Goal: Task Accomplishment & Management: Use online tool/utility

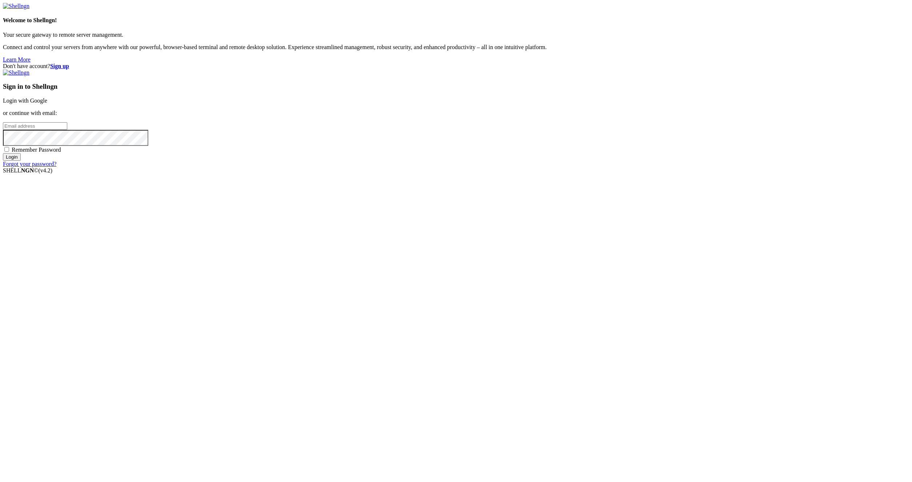
click at [47, 104] on link "Login with Google" at bounding box center [25, 100] width 44 height 6
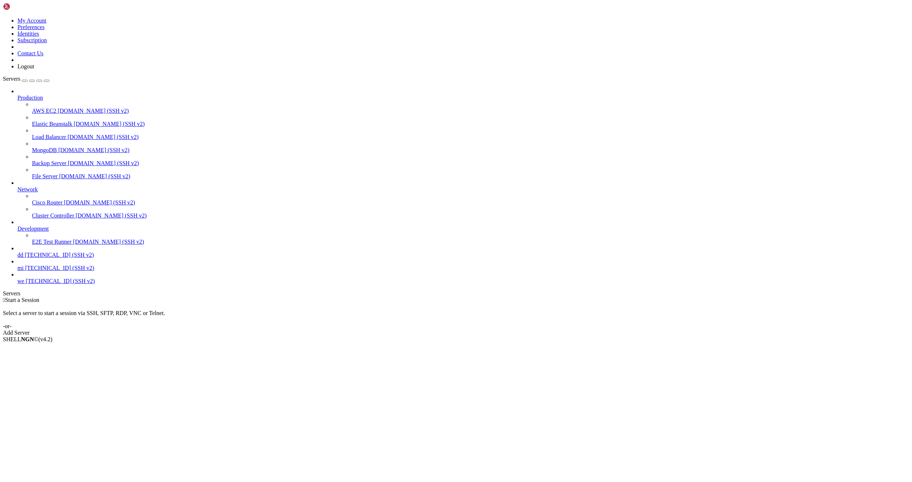
click at [72, 258] on span "64.188.98.243 (SSH v2)" at bounding box center [59, 255] width 69 height 6
click at [56, 258] on span "64.188.98.243 (SSH v2)" at bounding box center [59, 255] width 69 height 6
click at [490, 329] on div "Add Server" at bounding box center [456, 332] width 906 height 7
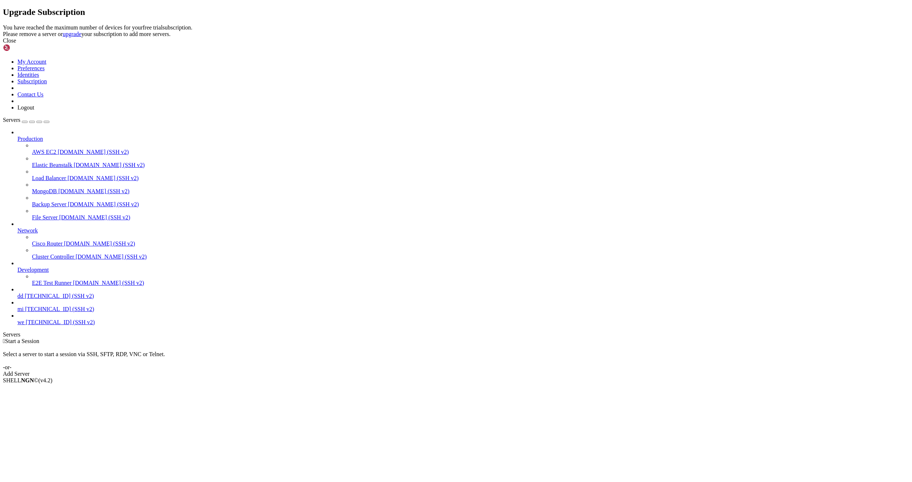
click at [551, 44] on div "Close" at bounding box center [456, 40] width 906 height 7
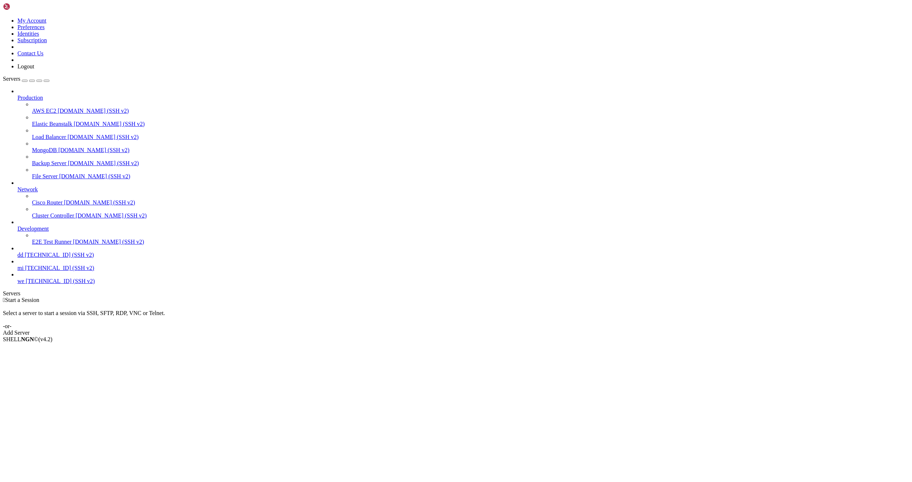
click at [23, 258] on span "dd" at bounding box center [20, 255] width 6 height 6
click at [52, 258] on span "64.188.98.243 (SSH v2)" at bounding box center [59, 255] width 69 height 6
click at [70, 258] on span "64.188.98.243 (SSH v2)" at bounding box center [59, 255] width 69 height 6
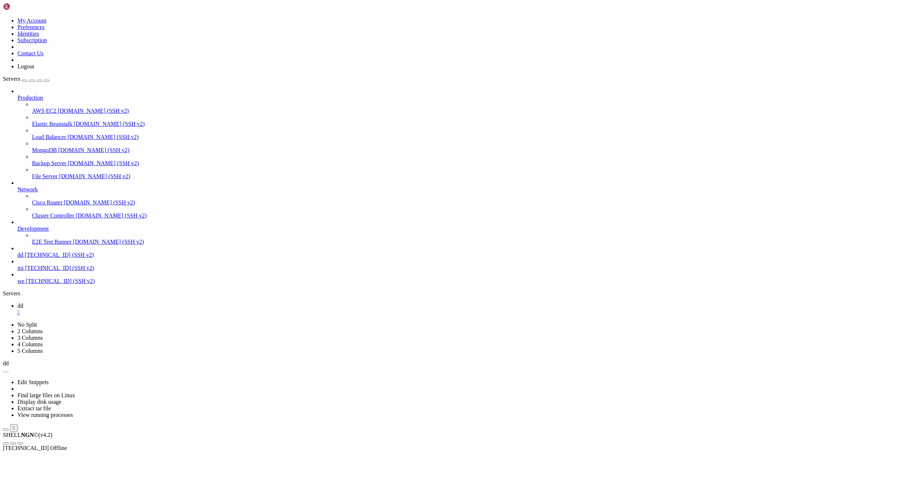
click at [69, 258] on span "64.188.98.243 (SSH v2)" at bounding box center [59, 255] width 69 height 6
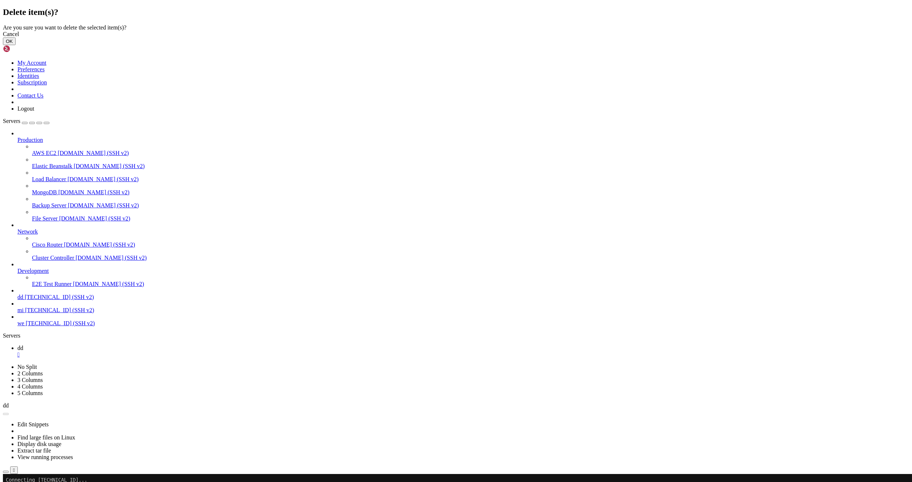
drag, startPoint x: 551, startPoint y: 266, endPoint x: 460, endPoint y: 233, distance: 97.5
click at [16, 45] on button "OK" at bounding box center [9, 41] width 13 height 8
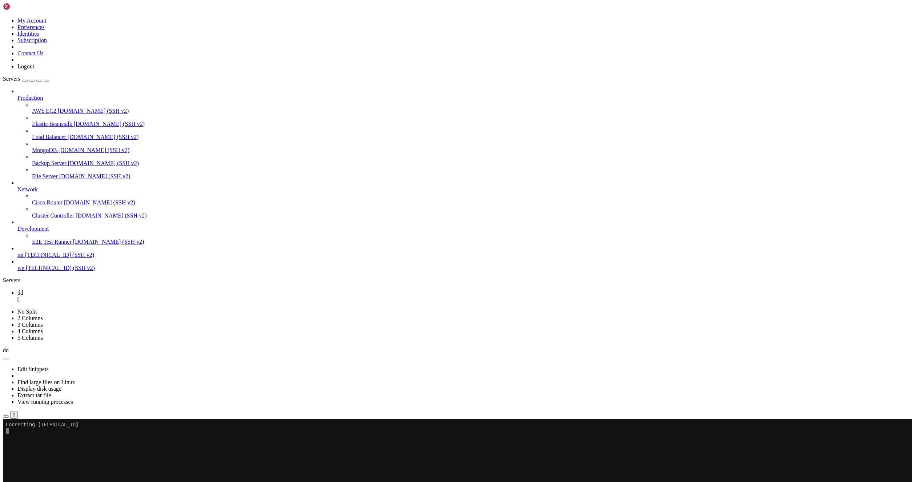
click at [68, 271] on link "we 64.188.127.13 (SSH v2)" at bounding box center [463, 268] width 892 height 7
click at [47, 271] on div "Production AWS EC2 demo.shellngn.com (SSH v2) Elastic Beanstalk demo.shellngn.c…" at bounding box center [456, 179] width 906 height 183
click at [28, 271] on div "Production AWS EC2 demo.shellngn.com (SSH v2) Elastic Beanstalk demo.shellngn.c…" at bounding box center [456, 179] width 906 height 183
click at [27, 271] on div "Production AWS EC2 demo.shellngn.com (SSH v2) Elastic Beanstalk demo.shellngn.c…" at bounding box center [456, 179] width 906 height 183
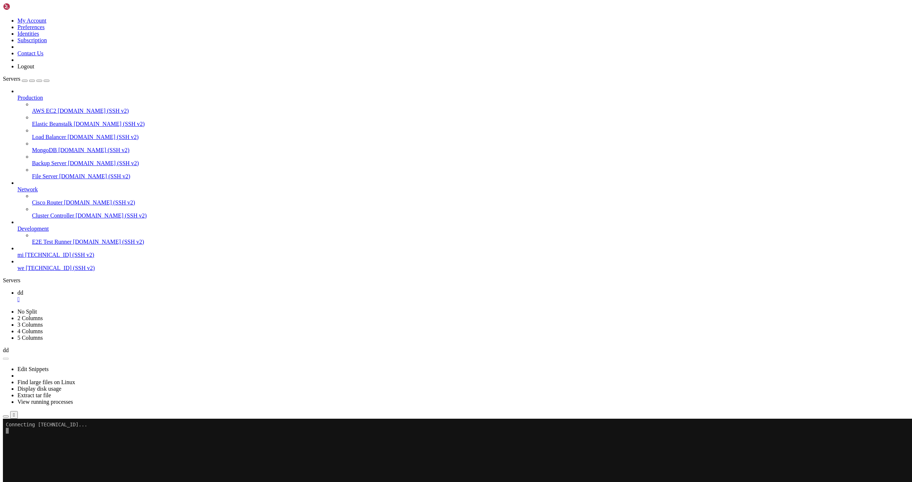
click at [3, 17] on icon at bounding box center [3, 17] width 0 height 0
click at [47, 20] on link "My Account" at bounding box center [31, 20] width 29 height 6
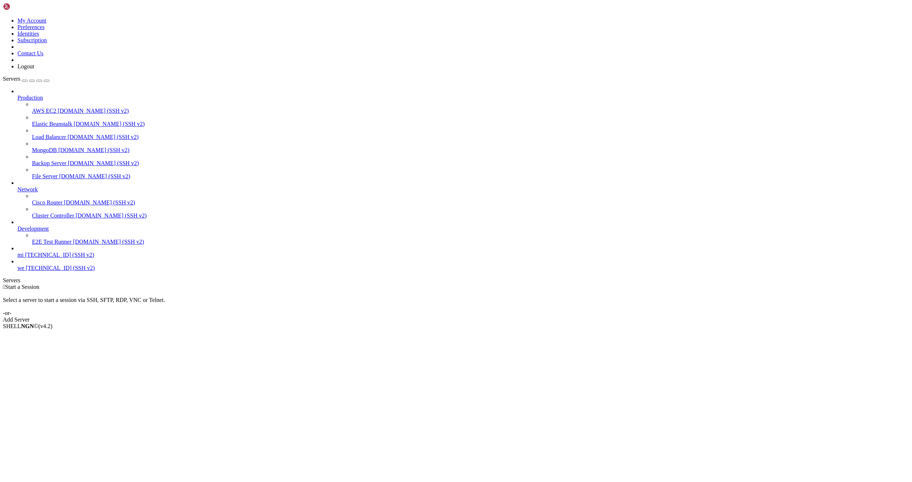
click at [507, 316] on div "Add Server" at bounding box center [456, 319] width 906 height 7
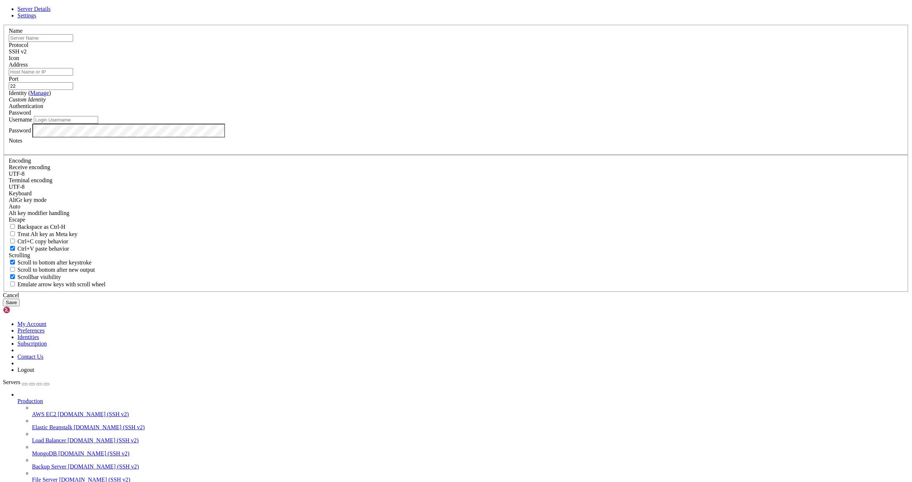
type input "185.170.154.197"
type input "d"
type input "ap"
click at [73, 76] on input "Address" at bounding box center [41, 72] width 64 height 8
paste input "[TECHNICAL_ID]"
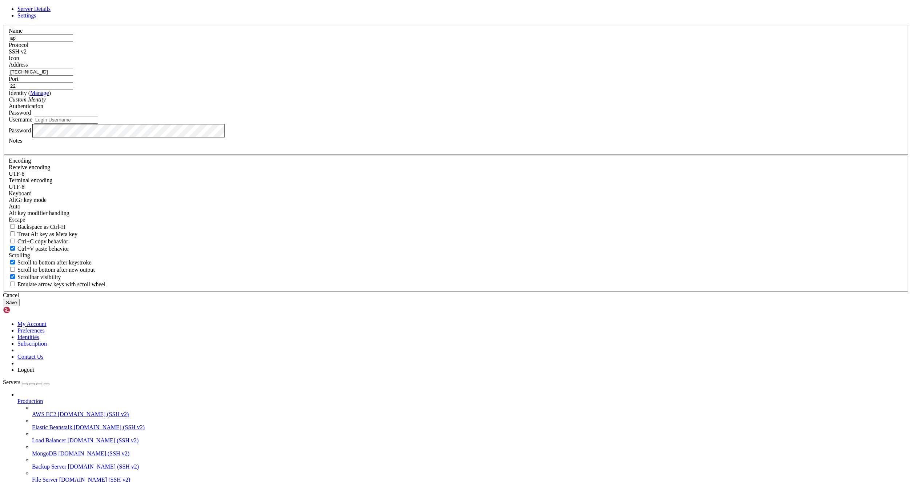
type input "[TECHNICAL_ID]"
click at [98, 124] on input "Username" at bounding box center [66, 120] width 64 height 8
type input "root"
click at [20, 306] on button "Save" at bounding box center [11, 302] width 17 height 8
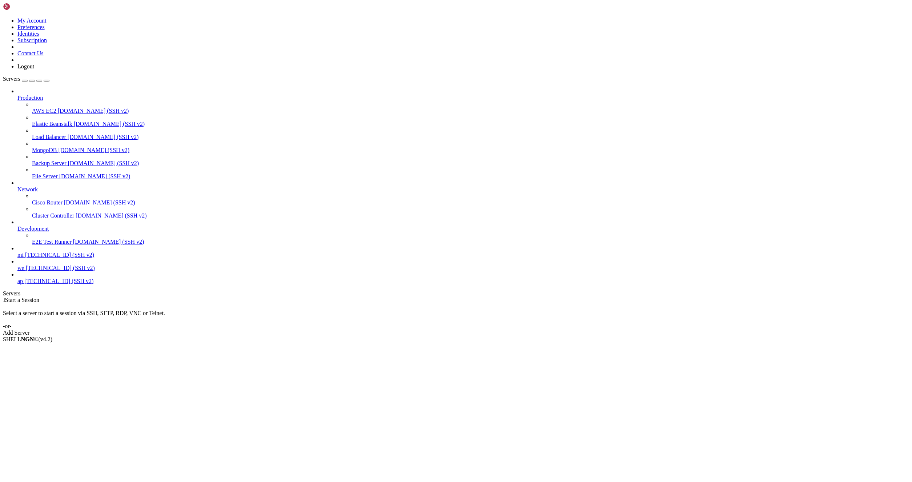
click at [503, 329] on div "Add Server" at bounding box center [456, 332] width 906 height 7
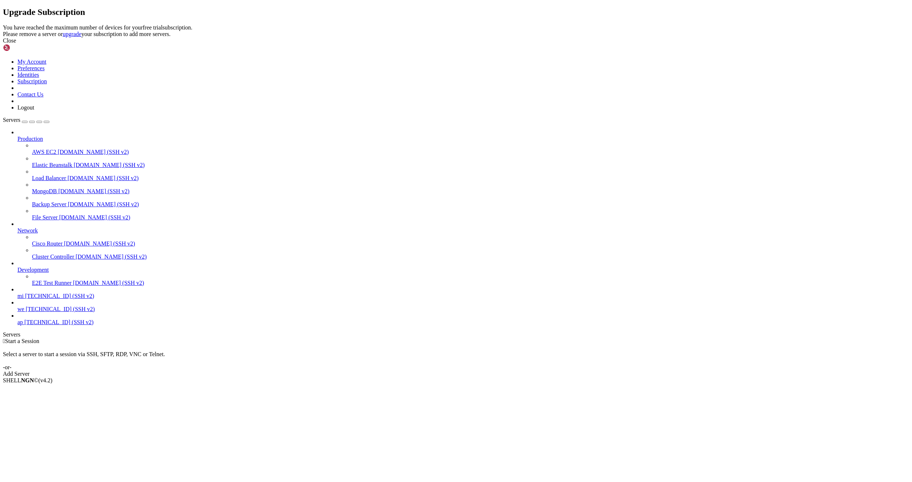
click at [3, 24] on icon at bounding box center [3, 24] width 0 height 0
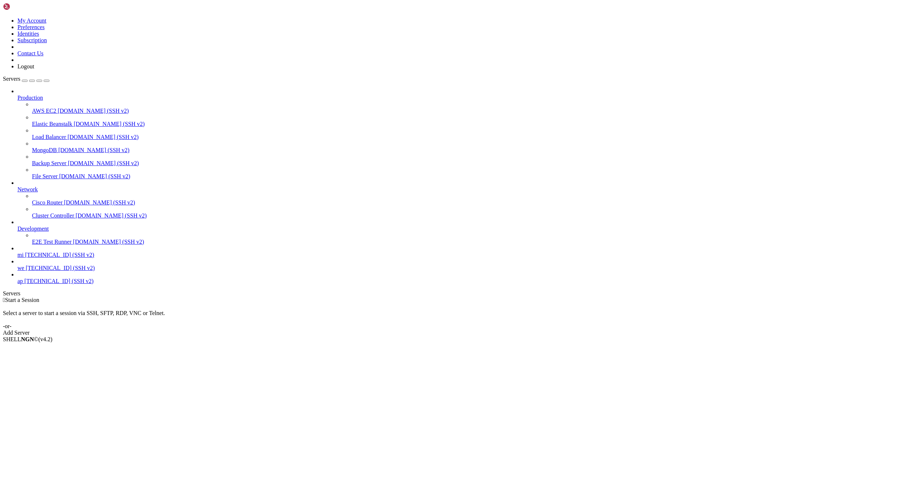
click at [23, 284] on span "ap" at bounding box center [19, 281] width 5 height 6
click at [44, 284] on span "[TECHNICAL_ID] (SSH v2)" at bounding box center [58, 281] width 69 height 6
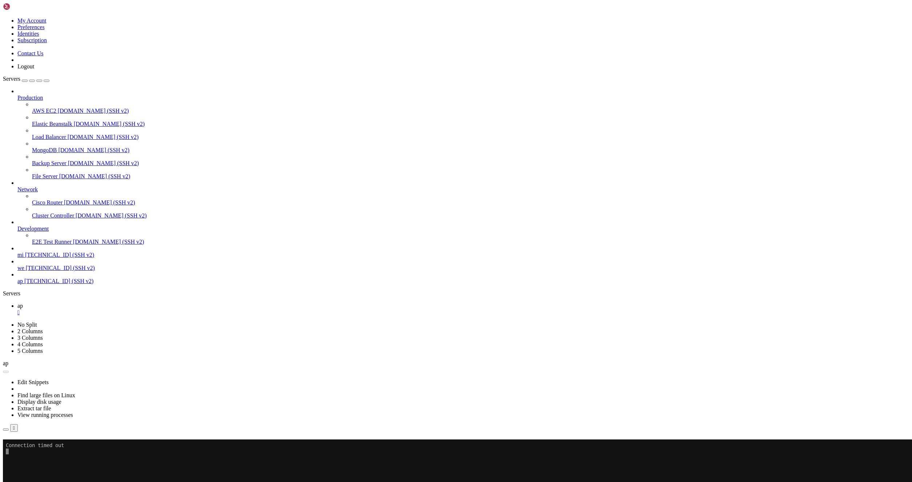
click at [32, 446] on button "Reconnect" at bounding box center [17, 450] width 29 height 8
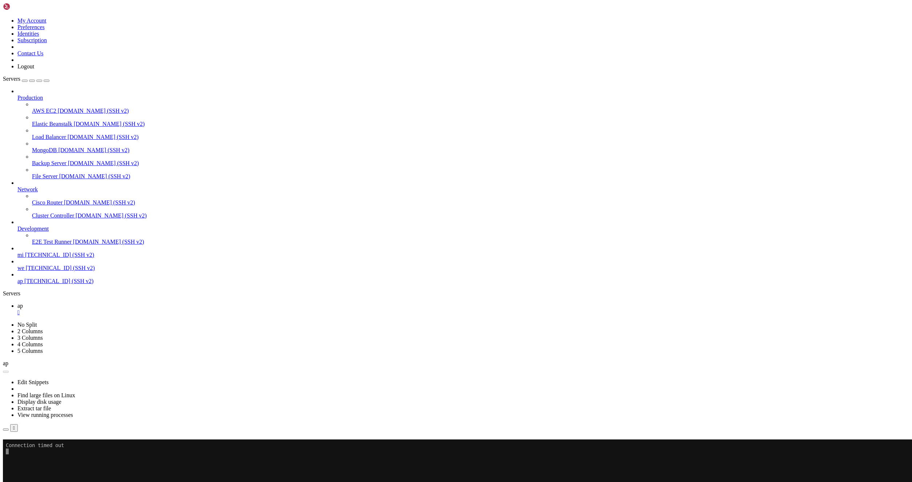
click at [32, 446] on button "Reconnect" at bounding box center [17, 450] width 29 height 8
drag, startPoint x: 496, startPoint y: 143, endPoint x: 406, endPoint y: 108, distance: 96.5
click at [32, 446] on button "Reconnect" at bounding box center [17, 450] width 29 height 8
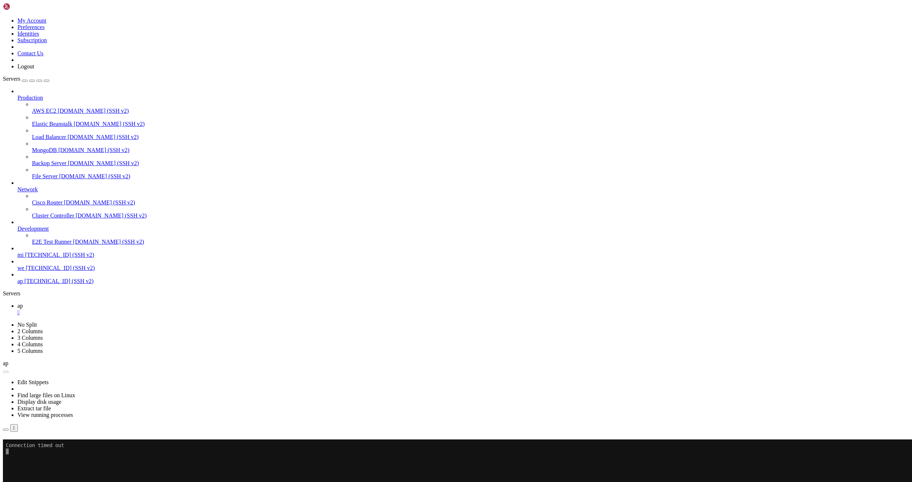
click at [32, 446] on button "Reconnect" at bounding box center [17, 450] width 29 height 8
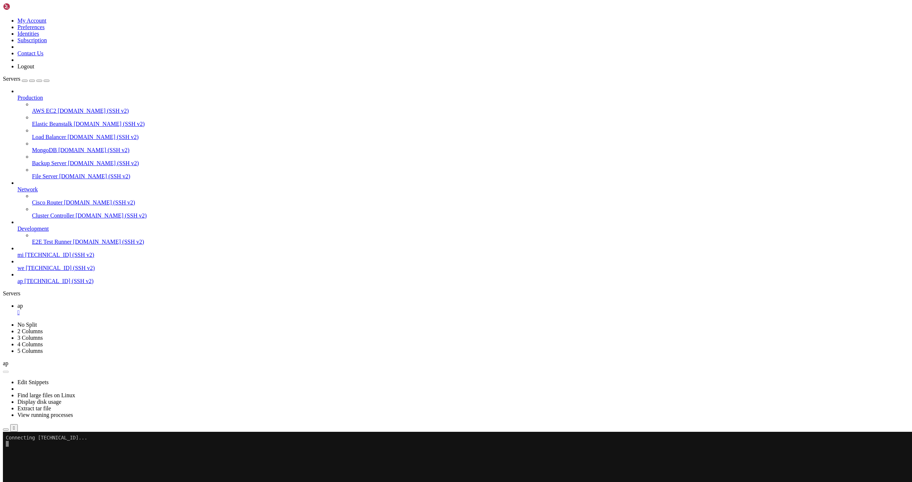
click at [39, 258] on span "[TECHNICAL_ID] (SSH v2)" at bounding box center [59, 255] width 69 height 6
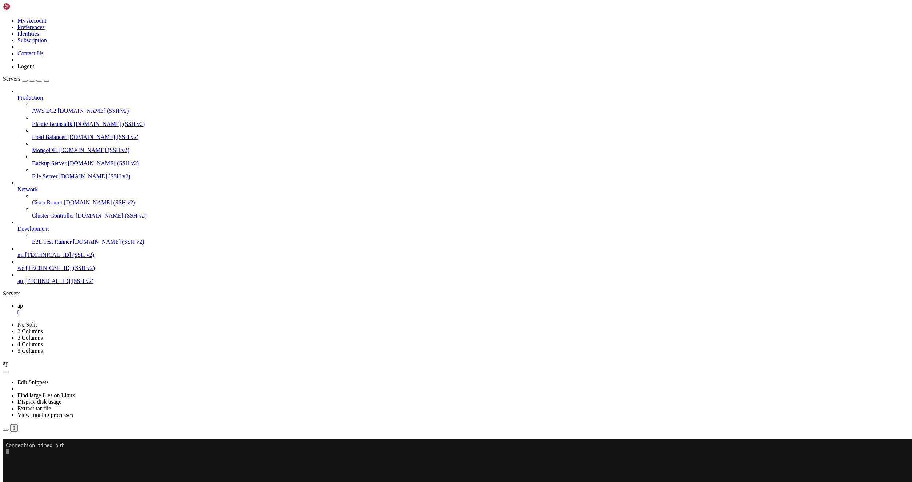
click at [32, 446] on button "Reconnect" at bounding box center [17, 450] width 29 height 8
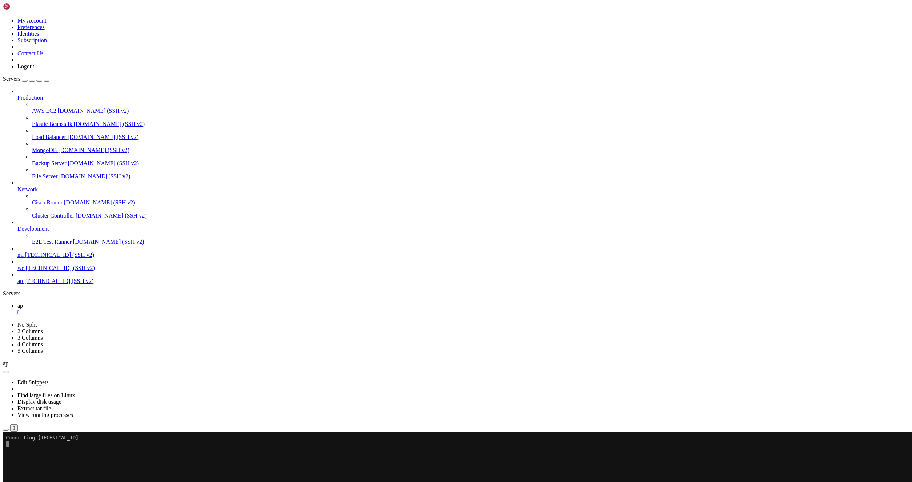
click at [17, 252] on icon at bounding box center [17, 252] width 0 height 0
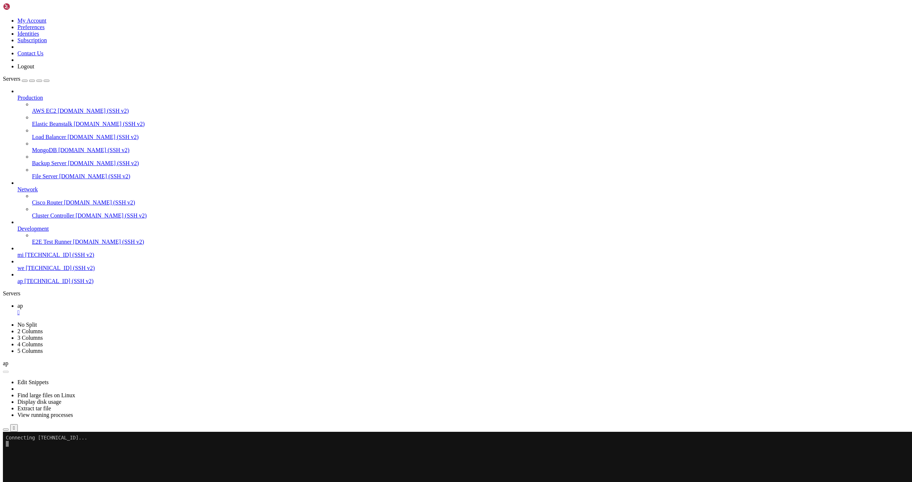
click at [72, 258] on span "[TECHNICAL_ID] (SSH v2)" at bounding box center [59, 255] width 69 height 6
click at [37, 457] on span "Connect" at bounding box center [26, 460] width 19 height 6
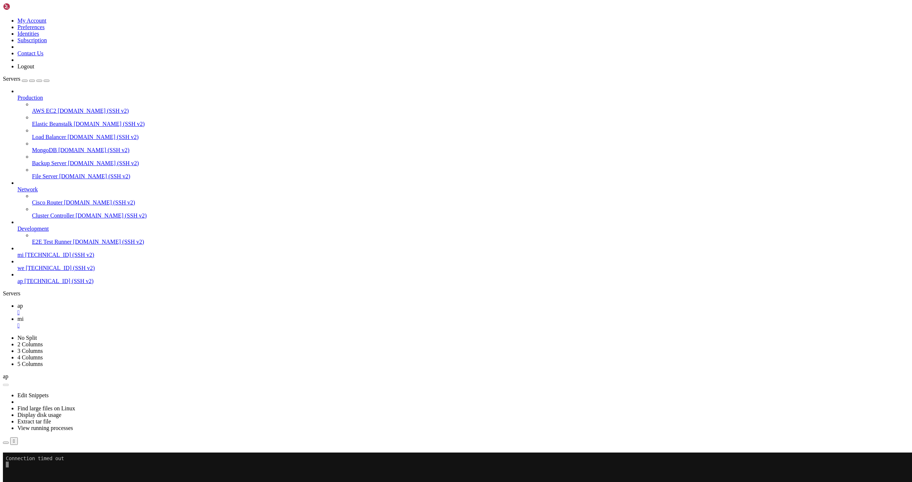
click at [109, 302] on link "ap " at bounding box center [463, 308] width 892 height 13
click at [32, 459] on button "Reconnect" at bounding box center [17, 463] width 29 height 8
click at [127, 315] on link "mi " at bounding box center [463, 321] width 892 height 13
click at [90, 11] on div "My Account Preferences Identities Subscription Contact Us Logout" at bounding box center [456, 36] width 906 height 67
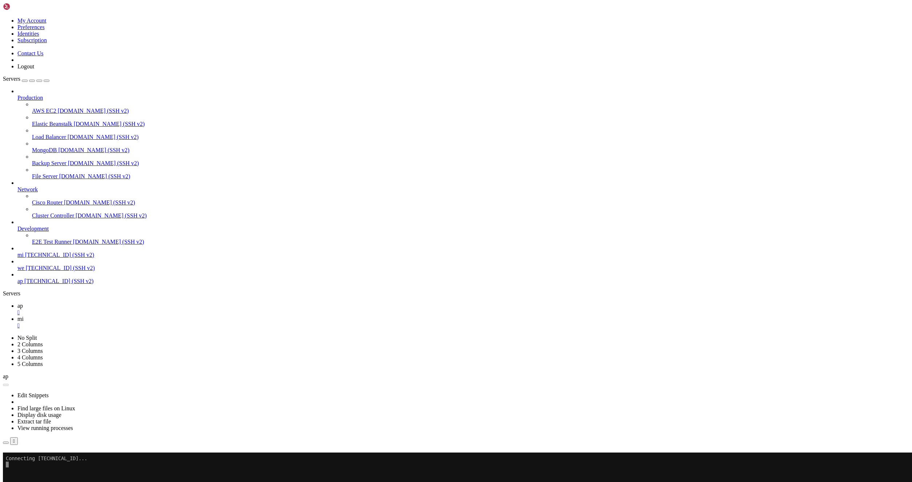
click at [17, 302] on icon at bounding box center [17, 305] width 0 height 6
click at [496, 459] on div "Reconnect" at bounding box center [456, 463] width 906 height 8
click at [32, 459] on button "Reconnect" at bounding box center [17, 463] width 29 height 8
click at [113, 473] on link "click here" at bounding box center [101, 476] width 24 height 6
click at [135, 315] on link "mi " at bounding box center [463, 321] width 892 height 13
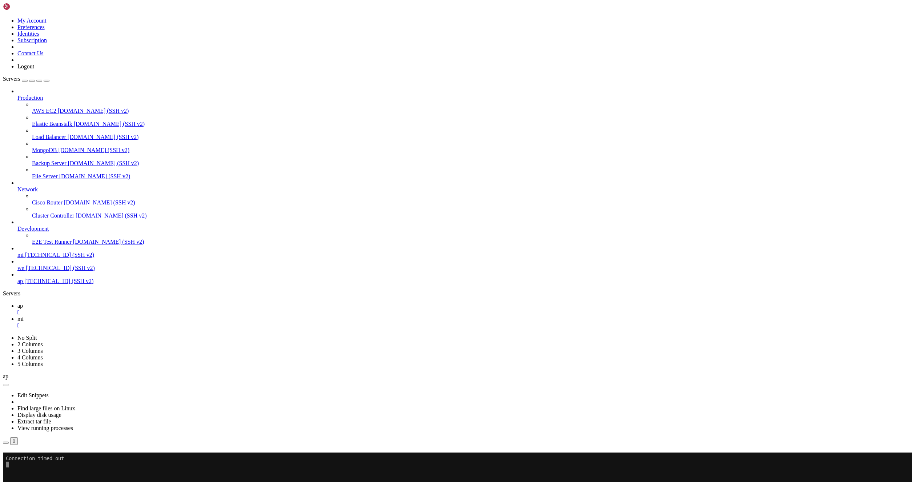
drag, startPoint x: 498, startPoint y: 134, endPoint x: 407, endPoint y: 100, distance: 97.3
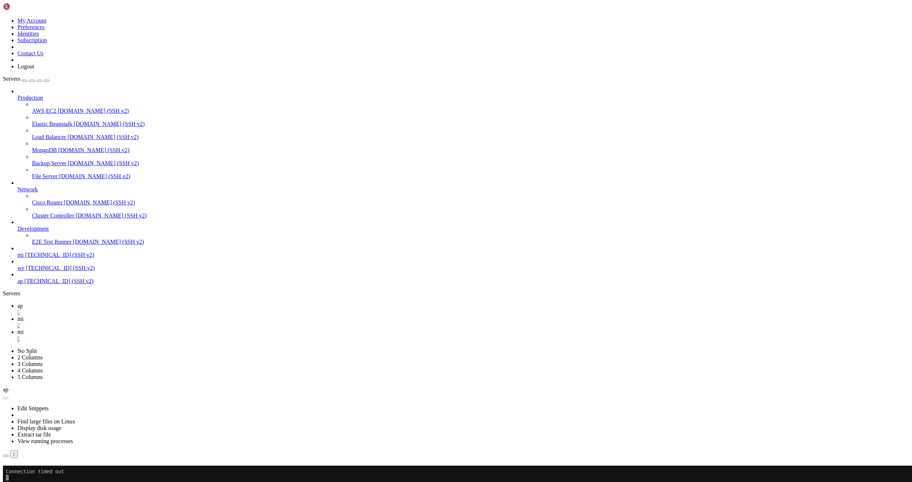
click at [126, 315] on link "mi " at bounding box center [463, 321] width 892 height 13
type input "/root"
drag, startPoint x: 502, startPoint y: 140, endPoint x: 155, endPoint y: 0, distance: 374.4
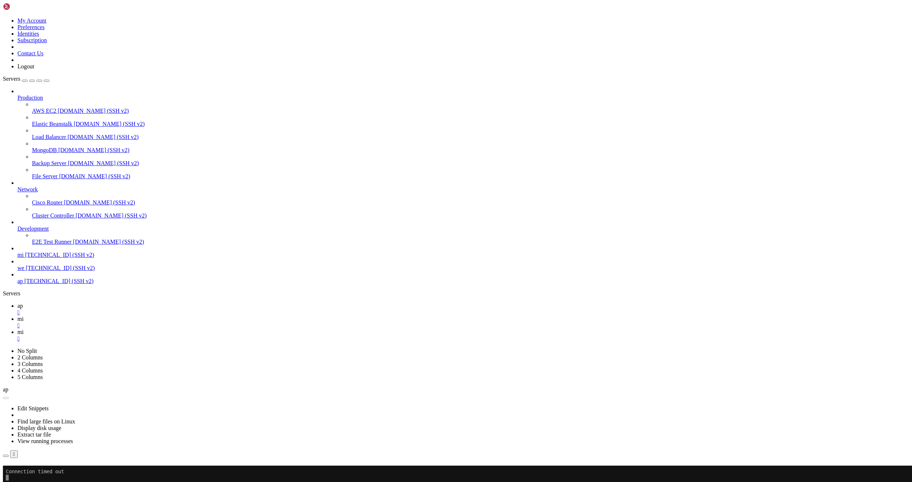
click at [167, 329] on link "mi " at bounding box center [463, 335] width 892 height 13
click at [17, 315] on icon at bounding box center [17, 318] width 0 height 6
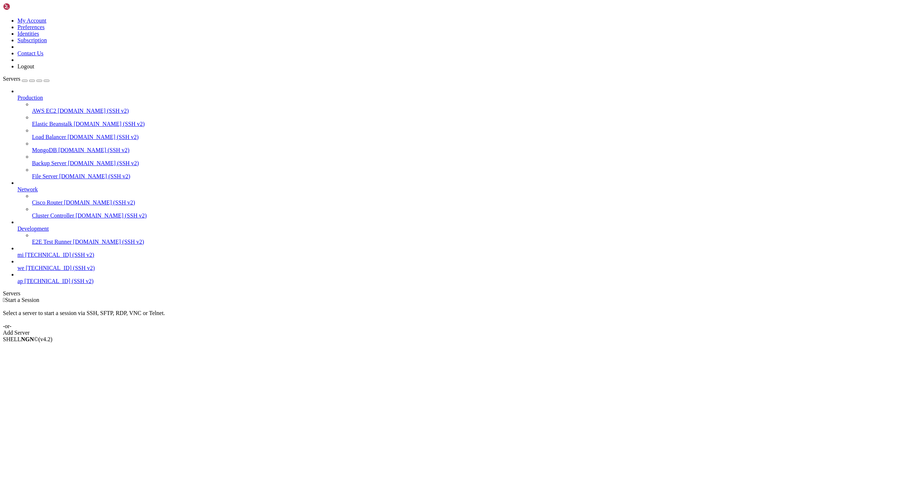
click at [24, 258] on span "mi" at bounding box center [20, 255] width 6 height 6
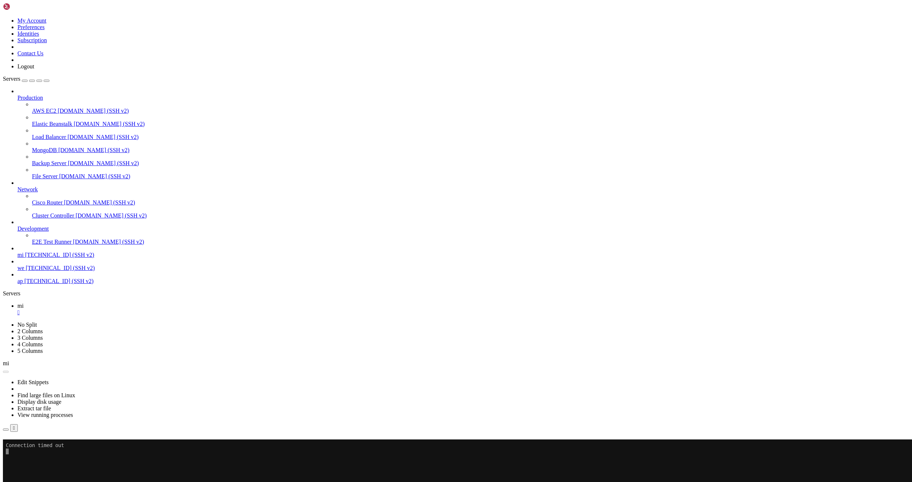
click at [492, 446] on div "Reconnect" at bounding box center [456, 450] width 906 height 8
click at [32, 446] on button "Reconnect" at bounding box center [17, 450] width 29 height 8
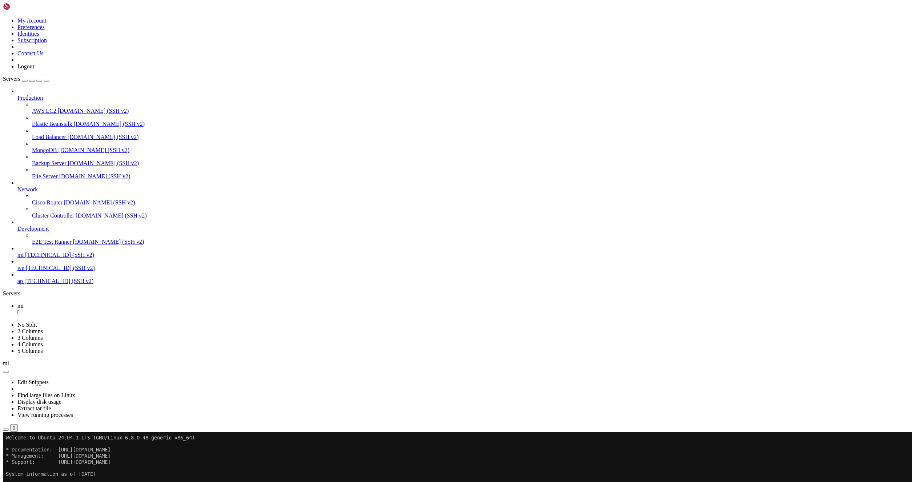
drag, startPoint x: 503, startPoint y: 464, endPoint x: 405, endPoint y: 448, distance: 99.1
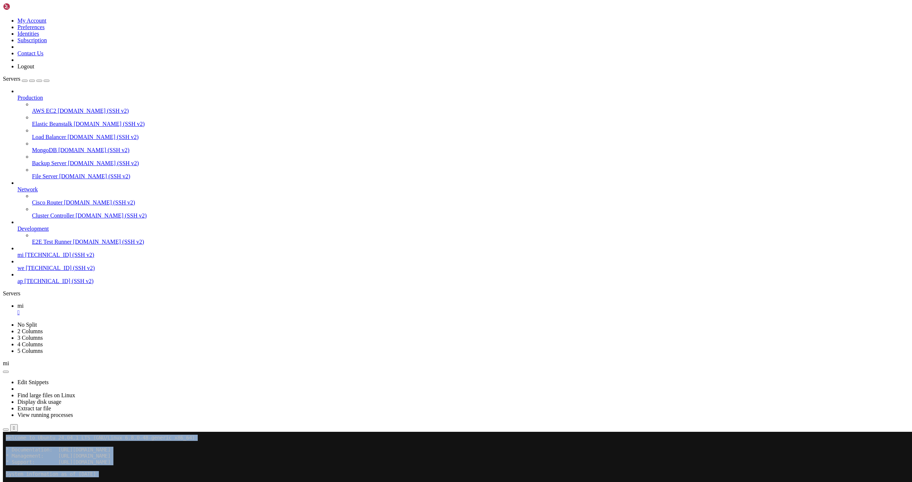
drag, startPoint x: 418, startPoint y: 434, endPoint x: 418, endPoint y: 419, distance: 14.2
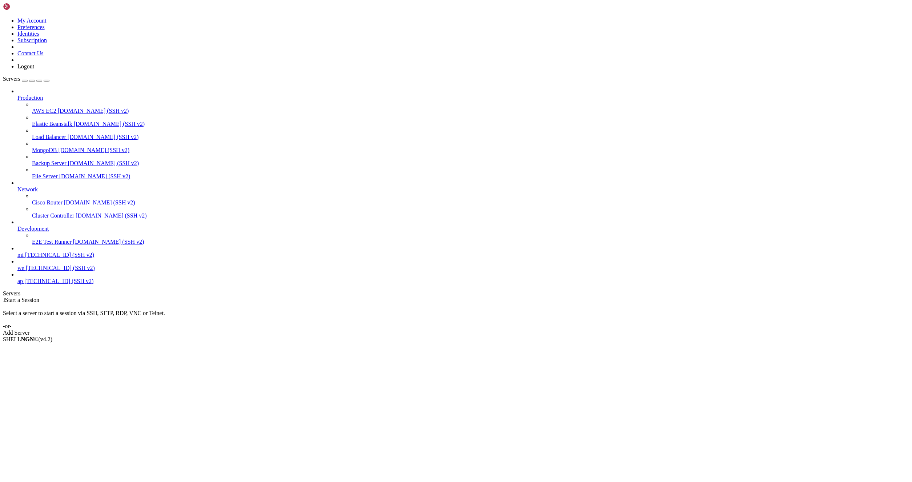
click at [47, 284] on link "ap [TECHNICAL_ID] (SSH v2)" at bounding box center [463, 281] width 892 height 7
click at [68, 284] on span "[TECHNICAL_ID] (SSH v2)" at bounding box center [58, 281] width 69 height 6
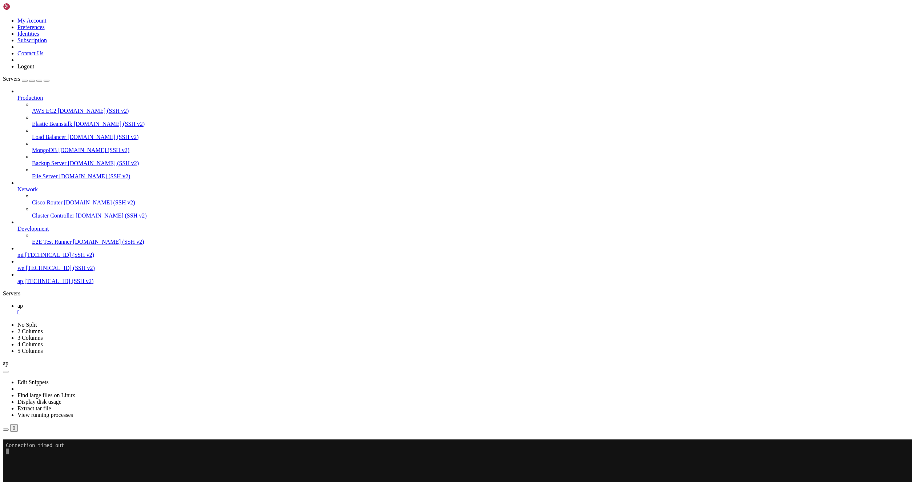
click at [32, 446] on button "Reconnect" at bounding box center [17, 450] width 29 height 8
click at [40, 258] on link "mi [TECHNICAL_ID] (SSH v2)" at bounding box center [463, 255] width 892 height 7
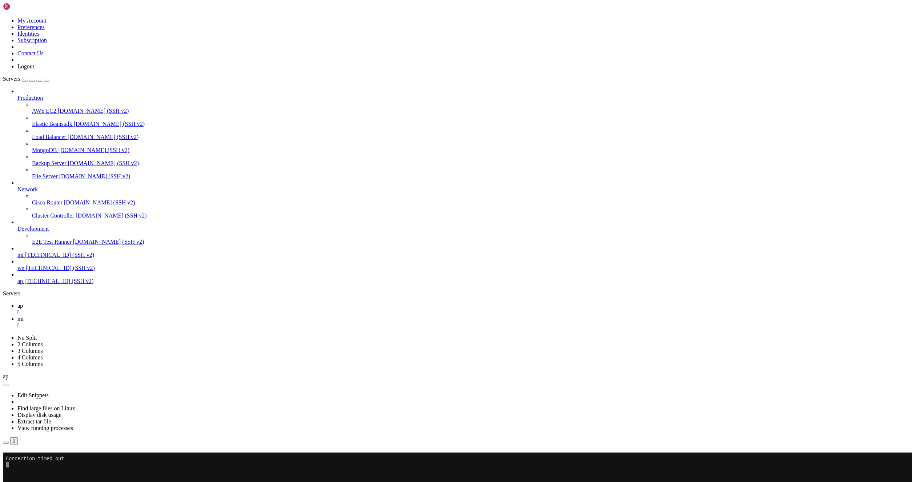
scroll to position [592, 0]
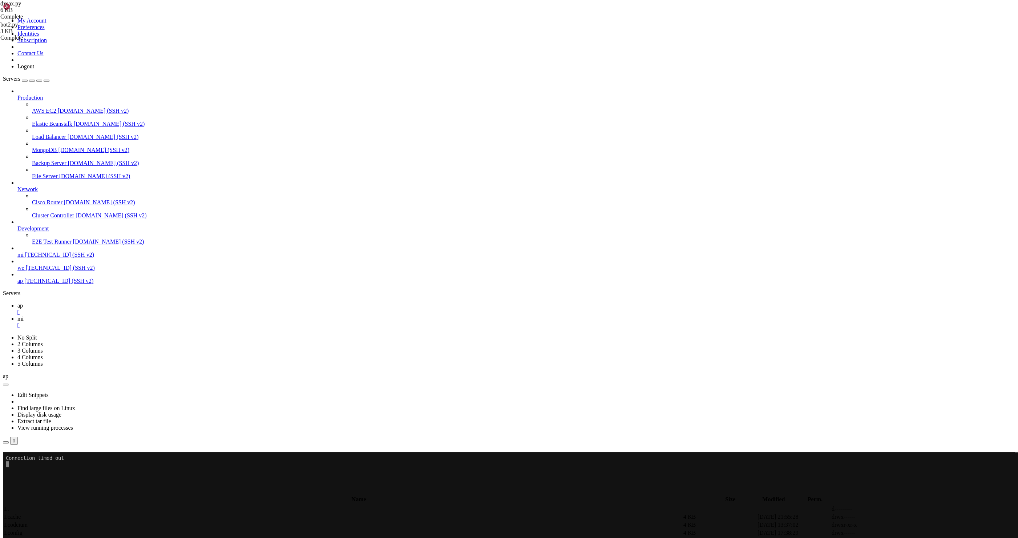
click at [9, 481] on span " .." at bounding box center [6, 509] width 5 height 6
click at [6, 481] on span "" at bounding box center [5, 509] width 2 height 6
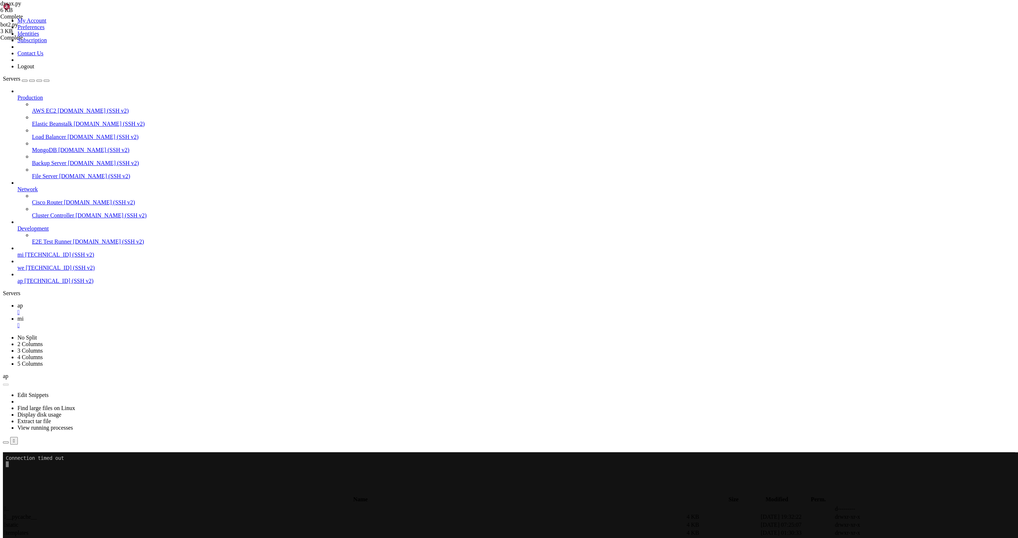
click at [6, 481] on span "" at bounding box center [5, 509] width 2 height 6
type input "/root"
click at [43, 284] on span "[TECHNICAL_ID] (SSH v2)" at bounding box center [58, 281] width 69 height 6
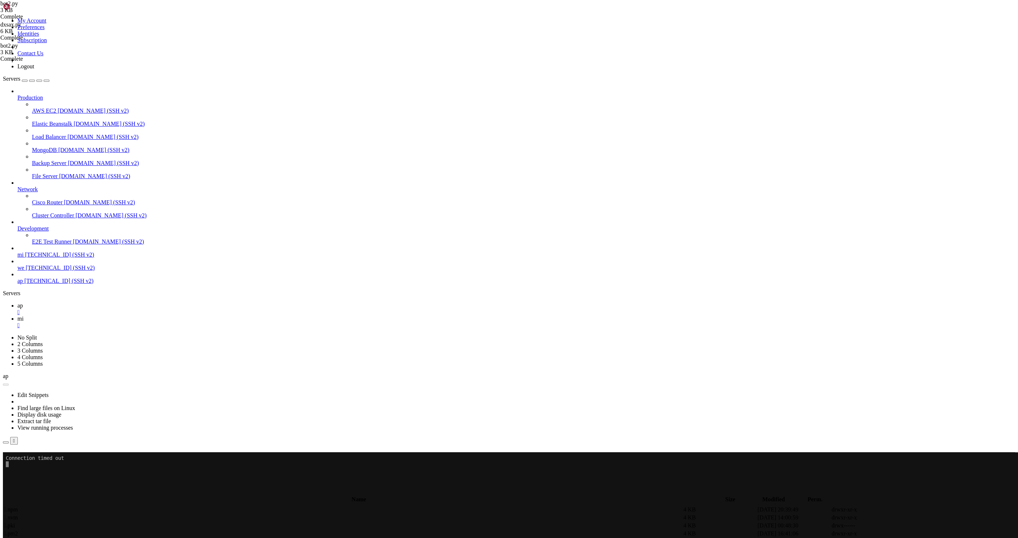
click at [49, 284] on span "[TECHNICAL_ID] (SSH v2)" at bounding box center [58, 281] width 69 height 6
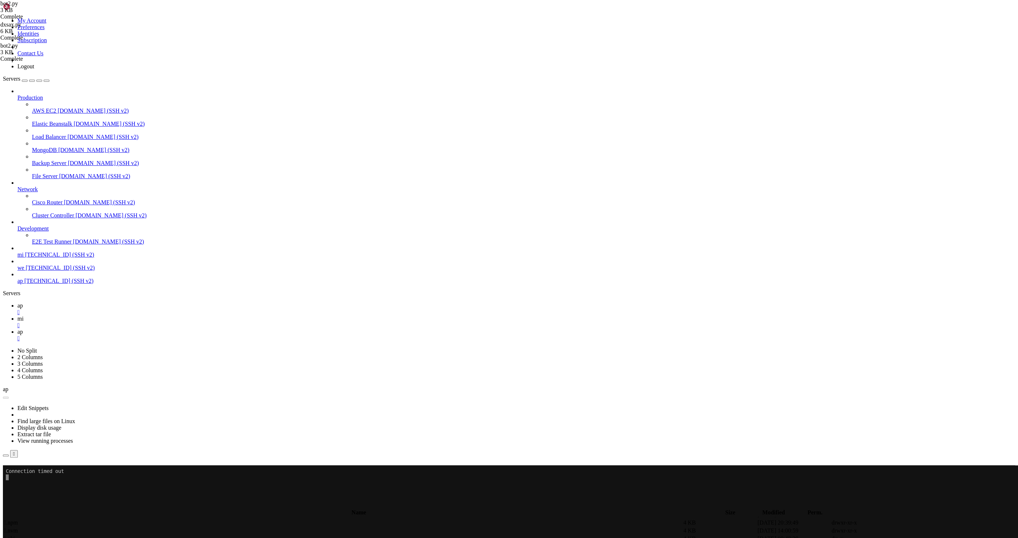
click at [135, 315] on link "mi " at bounding box center [516, 321] width 998 height 13
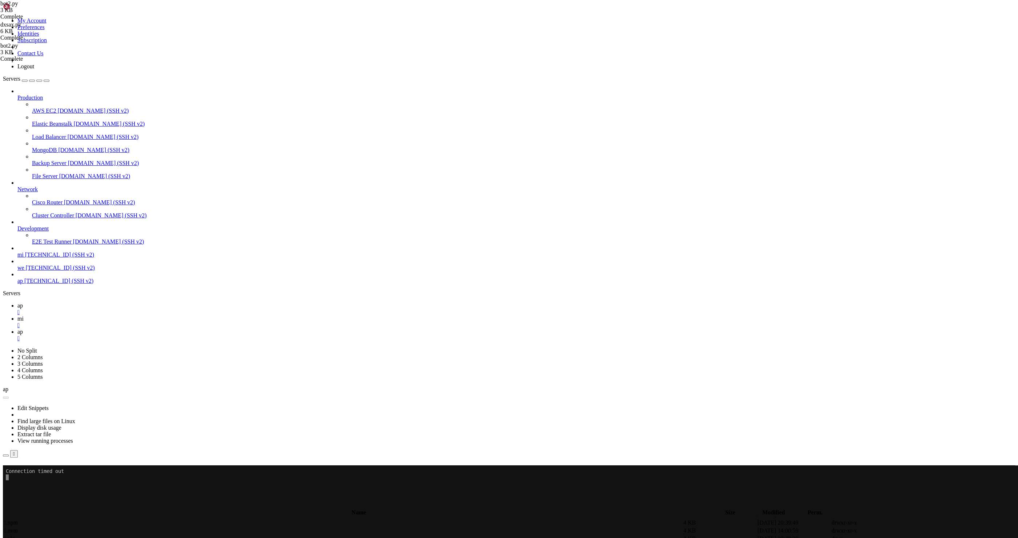
scroll to position [461, 0]
drag, startPoint x: 934, startPoint y: 188, endPoint x: 898, endPoint y: 196, distance: 37.0
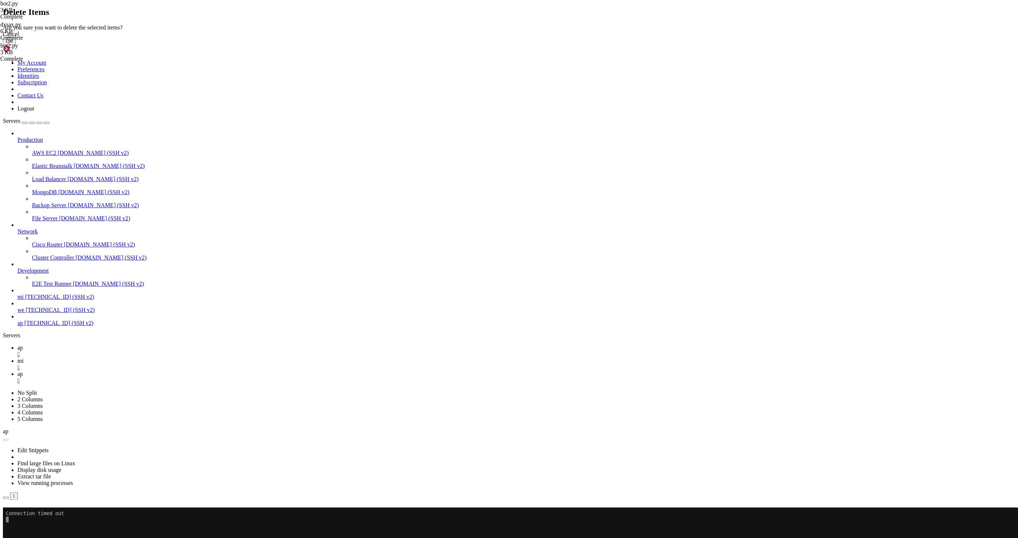
click at [16, 45] on button "OK" at bounding box center [9, 41] width 13 height 8
